Goal: Task Accomplishment & Management: Manage account settings

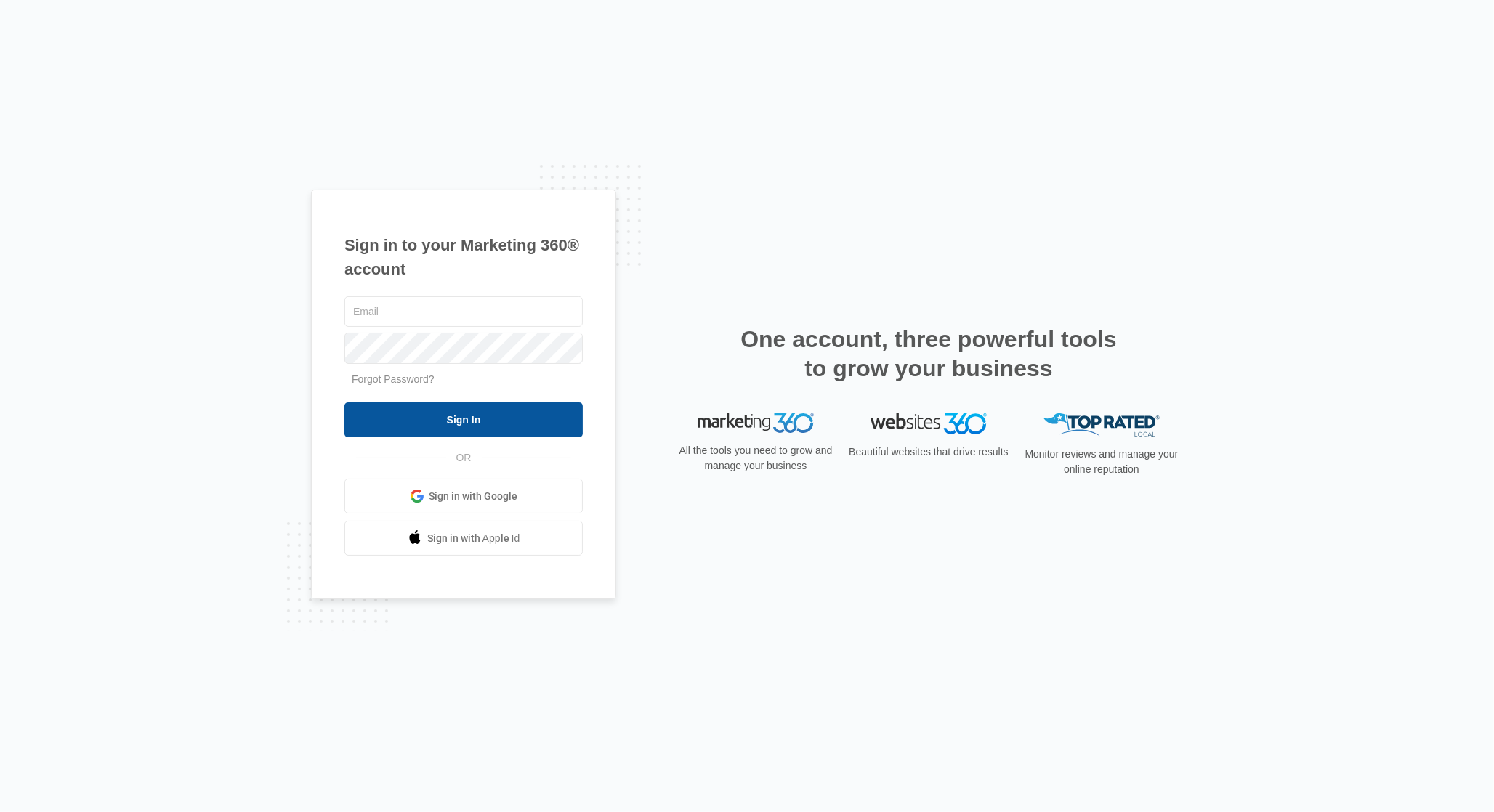
type input "[EMAIL_ADDRESS][DOMAIN_NAME]"
click at [508, 411] on input "Sign In" at bounding box center [463, 419] width 238 height 35
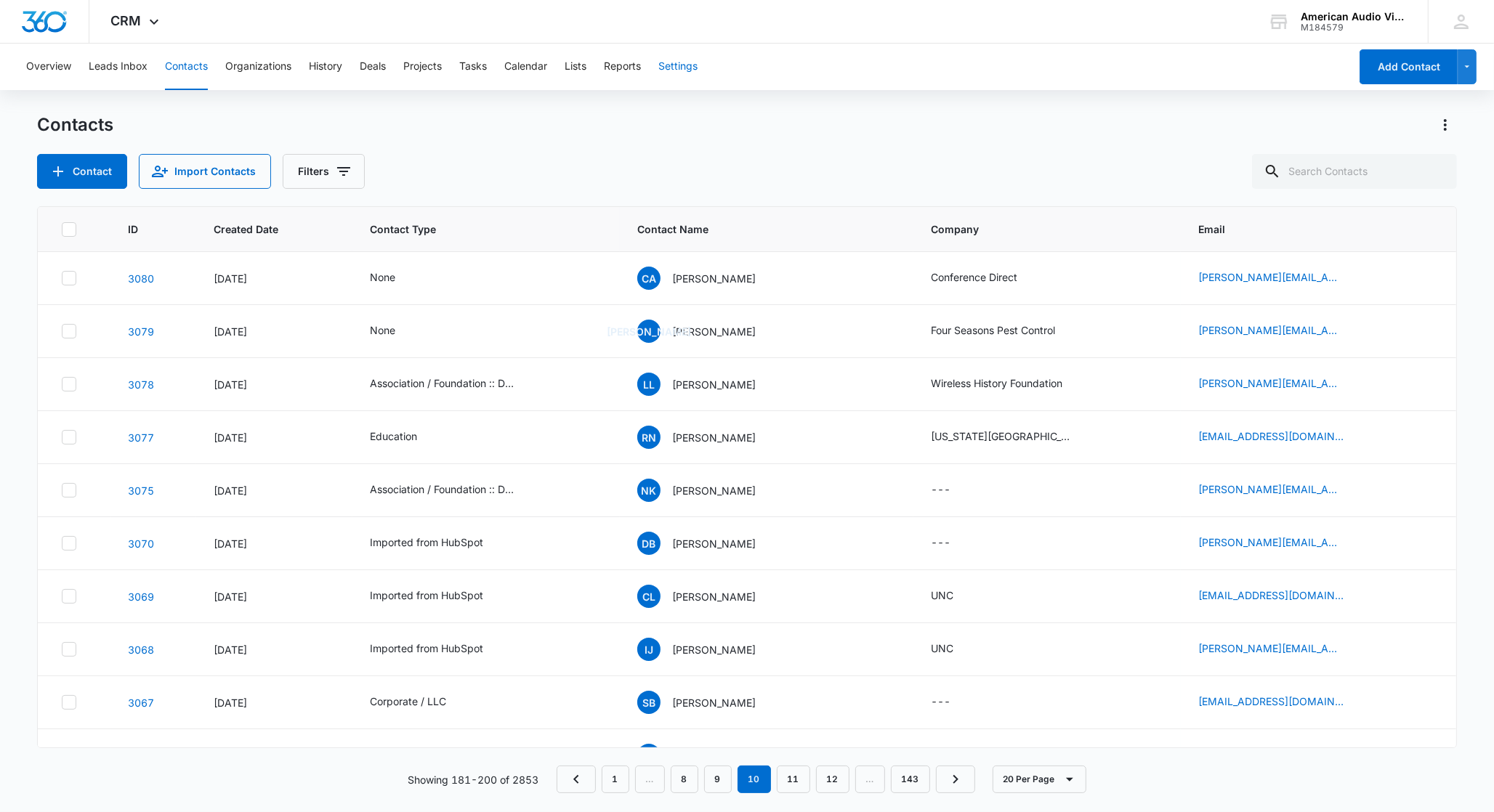
click at [674, 67] on button "Settings" at bounding box center [678, 67] width 39 height 47
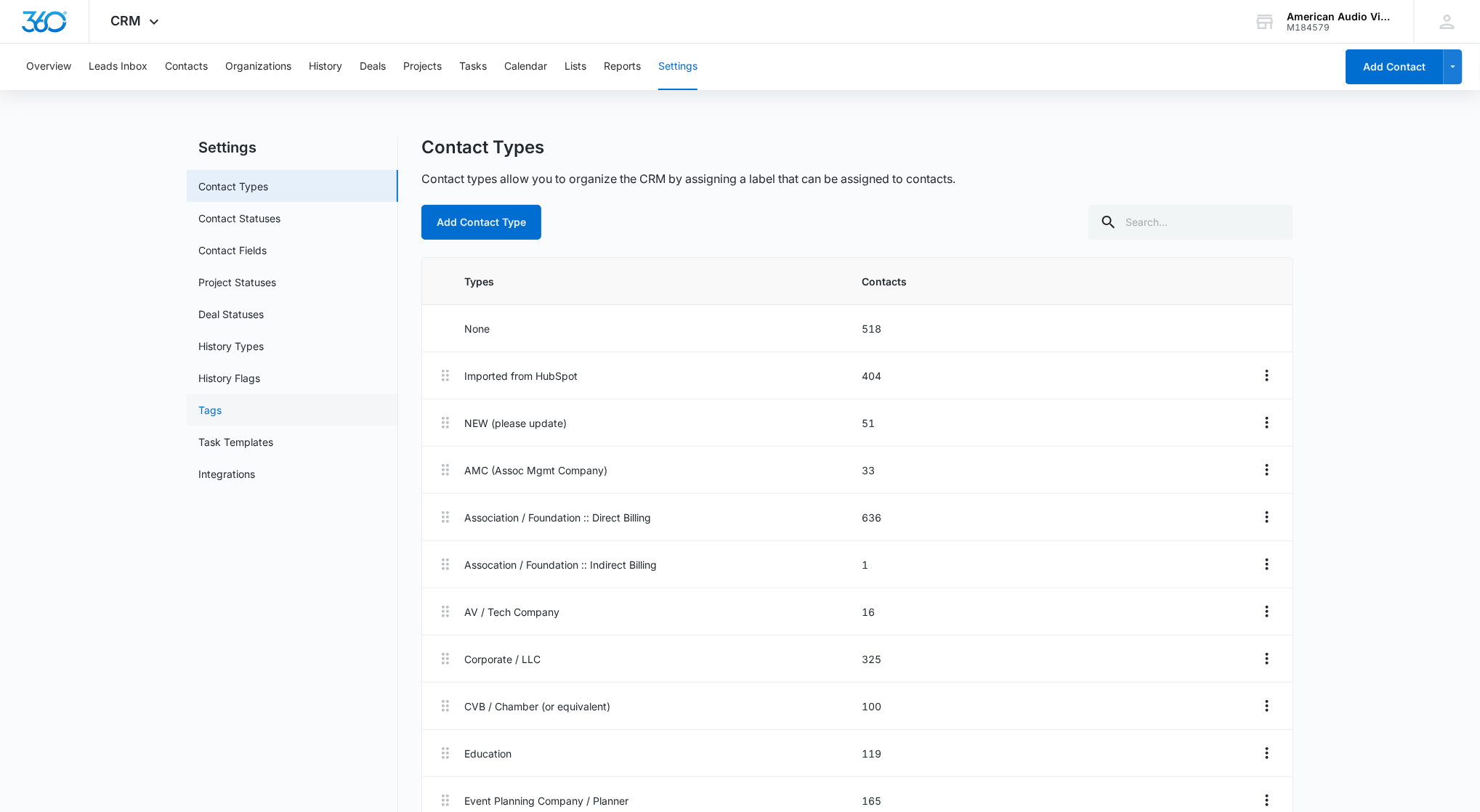
click at [214, 408] on link "Tags" at bounding box center [209, 410] width 23 height 15
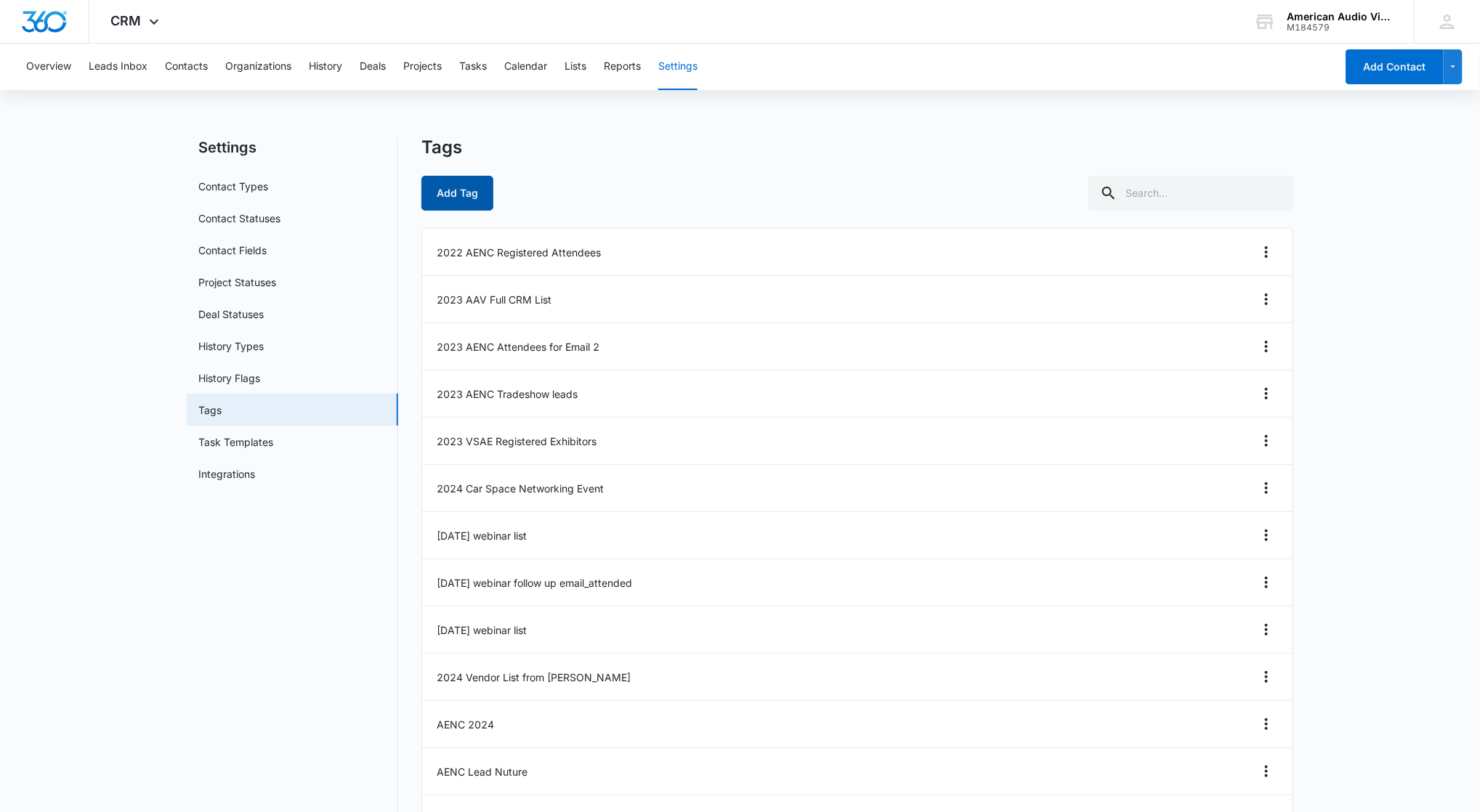
click at [467, 192] on button "Add Tag" at bounding box center [457, 192] width 72 height 35
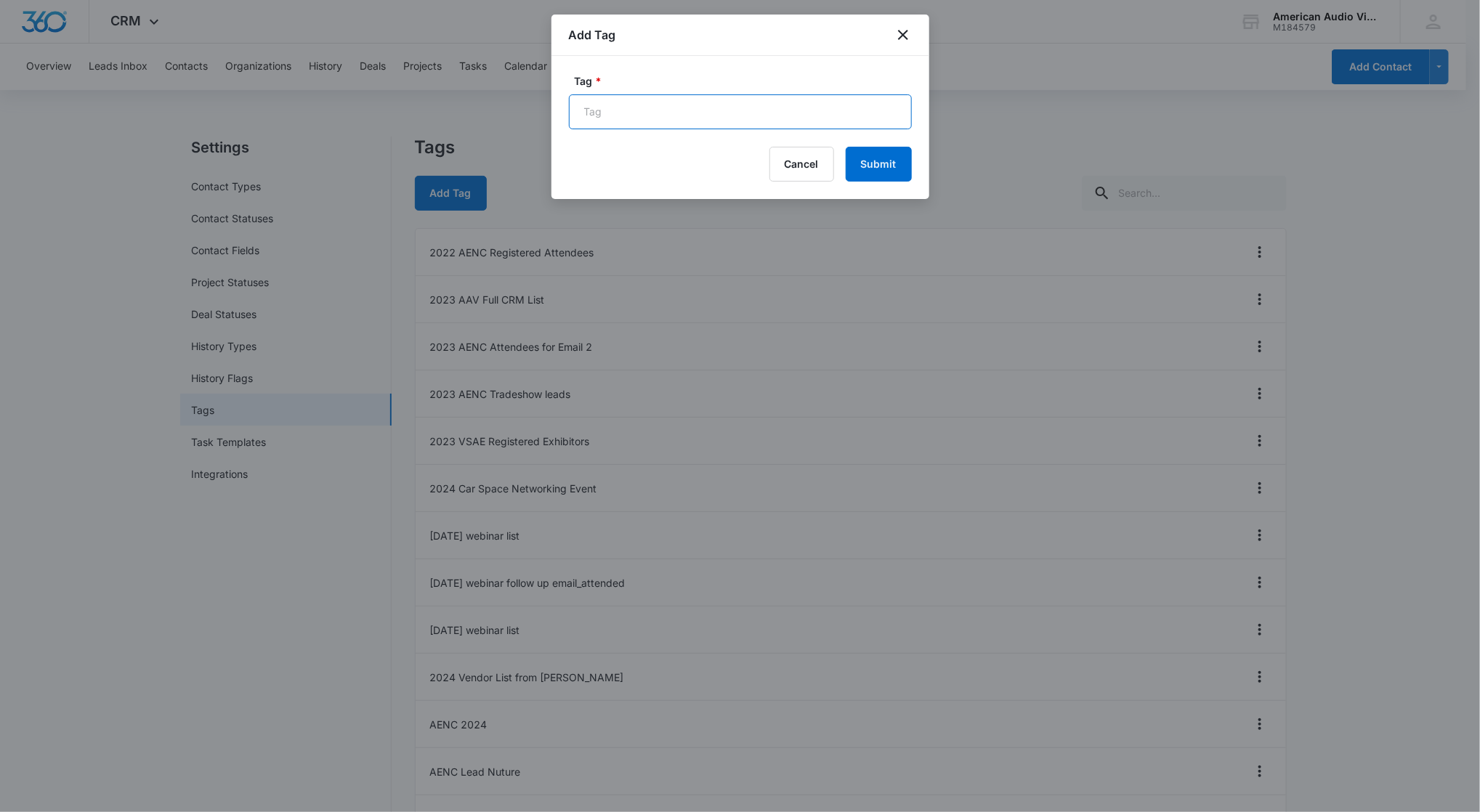
click at [687, 116] on input "Tag *" at bounding box center [740, 111] width 343 height 35
type input "2025 Holiday Party Campaign"
click at [889, 167] on button "Submit" at bounding box center [879, 163] width 66 height 35
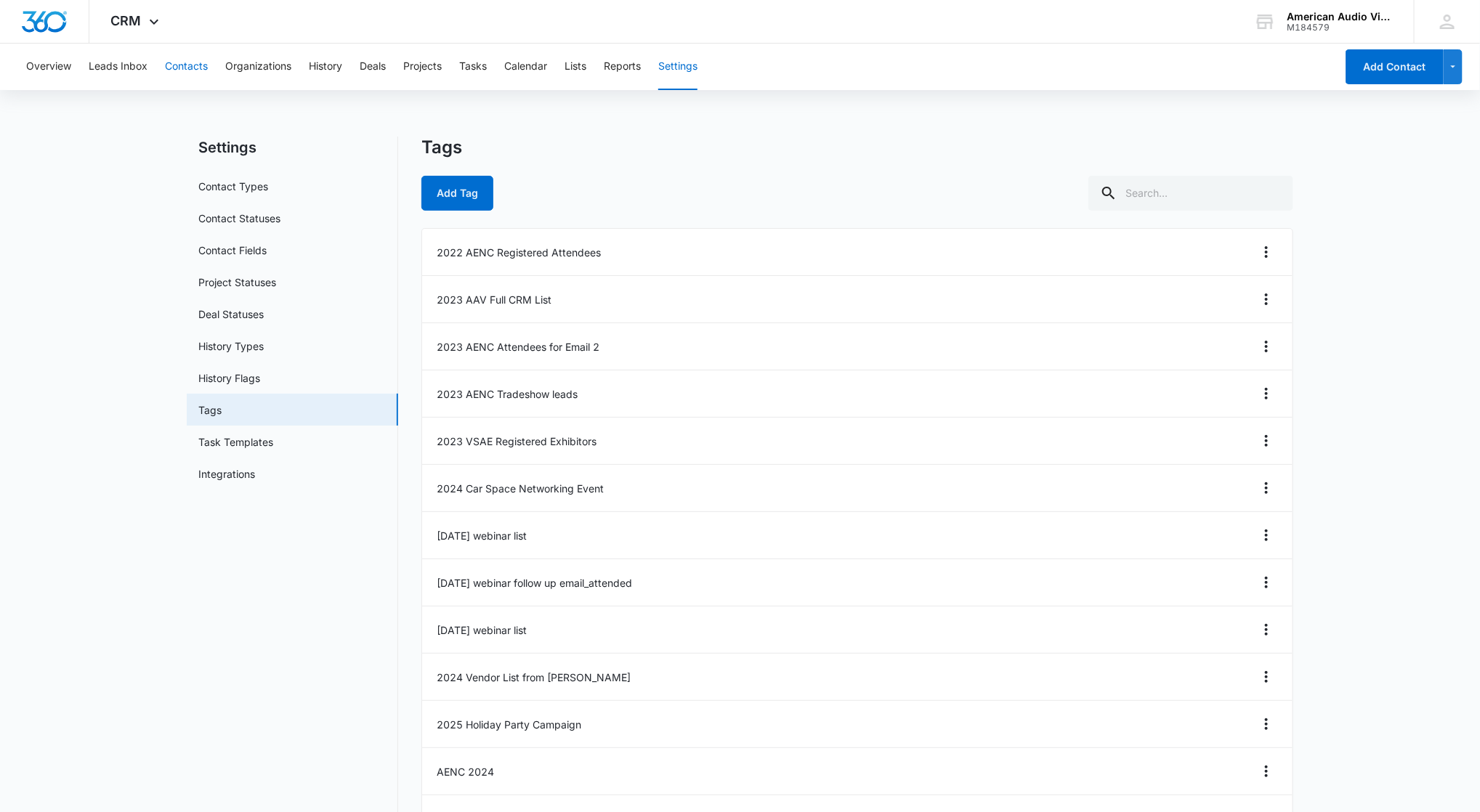
click at [194, 68] on button "Contacts" at bounding box center [187, 67] width 43 height 47
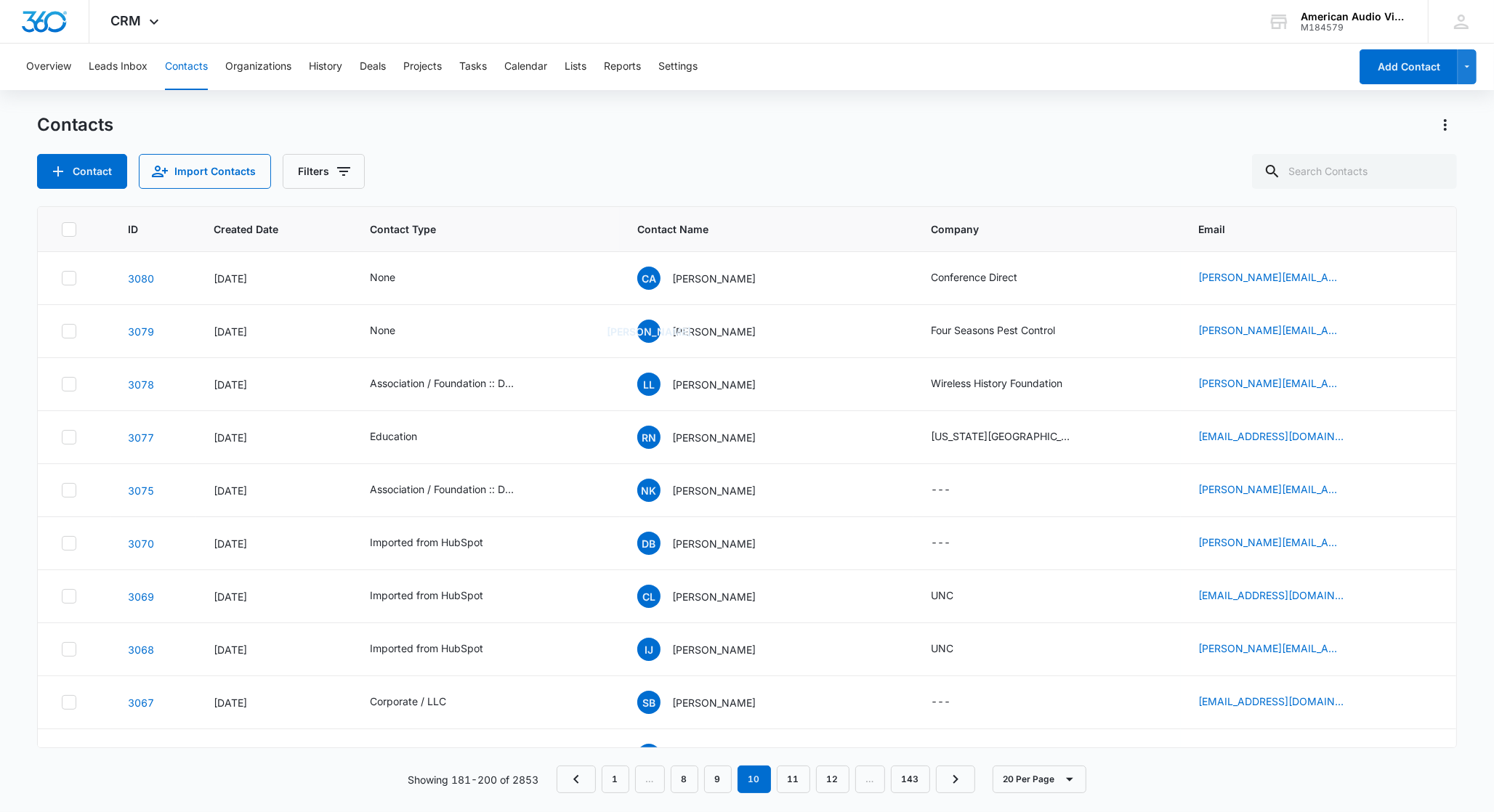
scroll to position [70, 0]
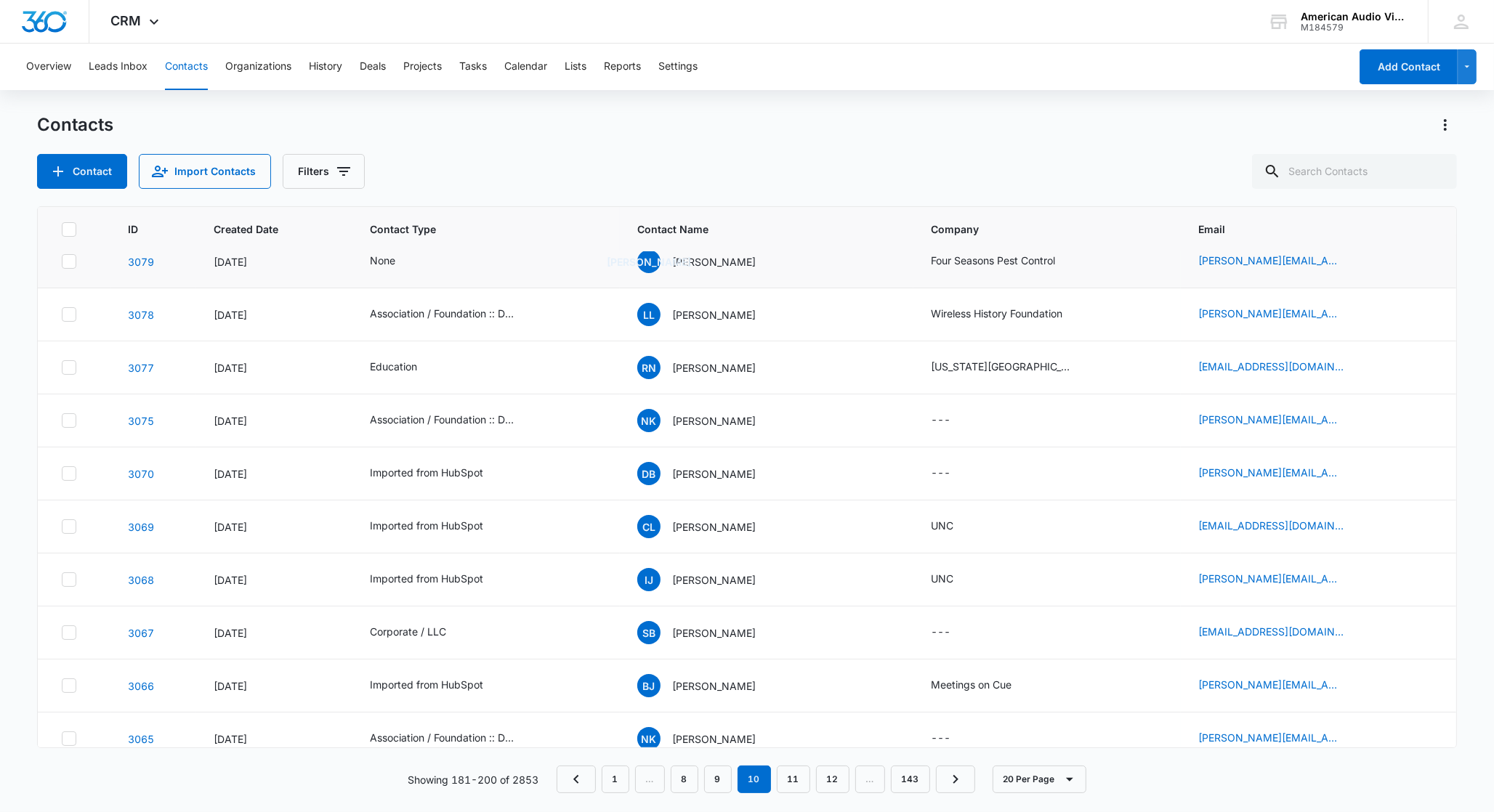
click at [69, 264] on icon at bounding box center [69, 261] width 13 height 13
click at [62, 262] on input "checkbox" at bounding box center [61, 261] width 1 height 1
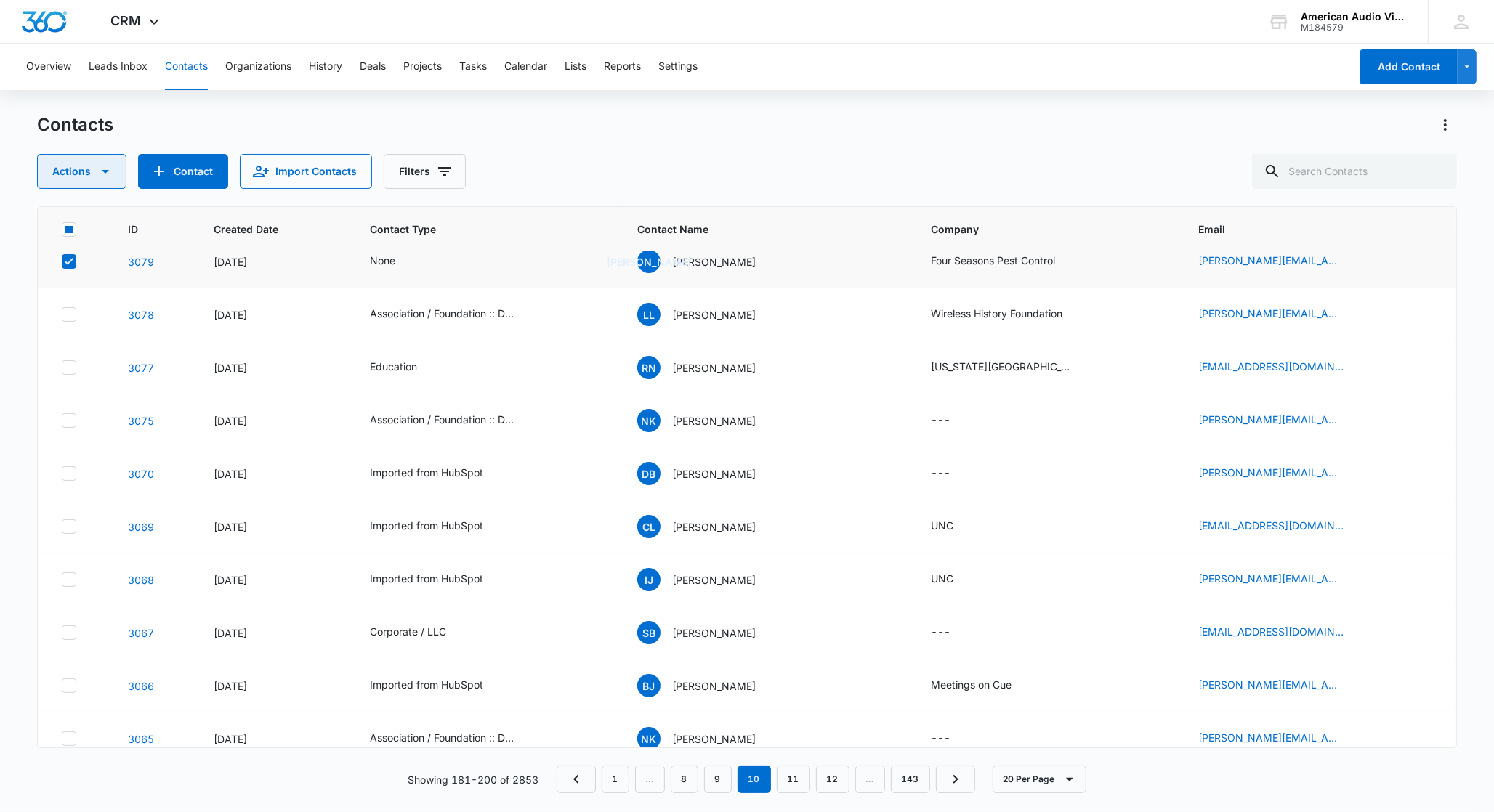
click at [78, 177] on button "Actions" at bounding box center [82, 171] width 90 height 35
click at [74, 301] on div "Delete" at bounding box center [88, 304] width 65 height 10
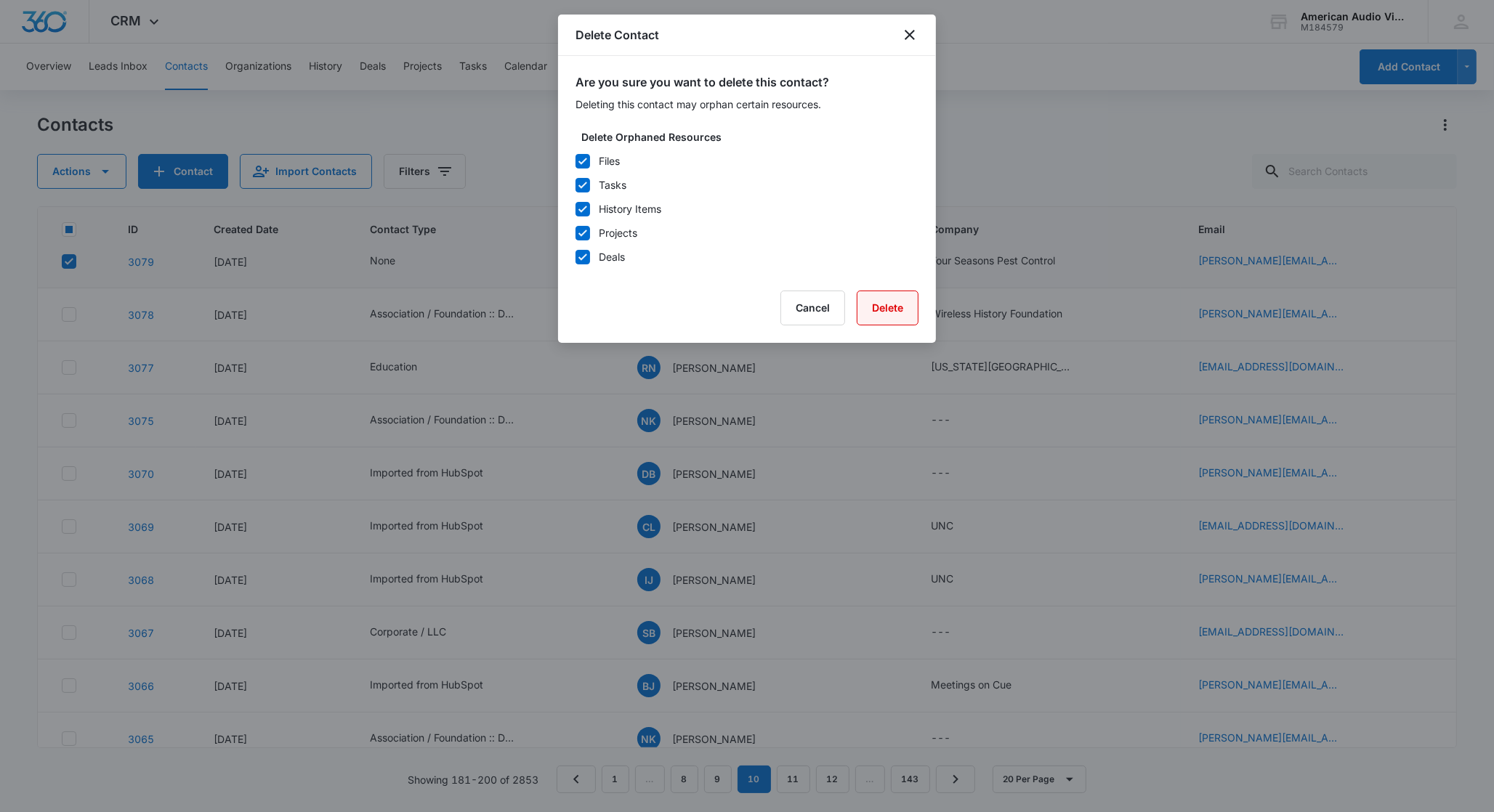
click at [879, 311] on button "Delete" at bounding box center [887, 307] width 62 height 35
